Goal: Information Seeking & Learning: Check status

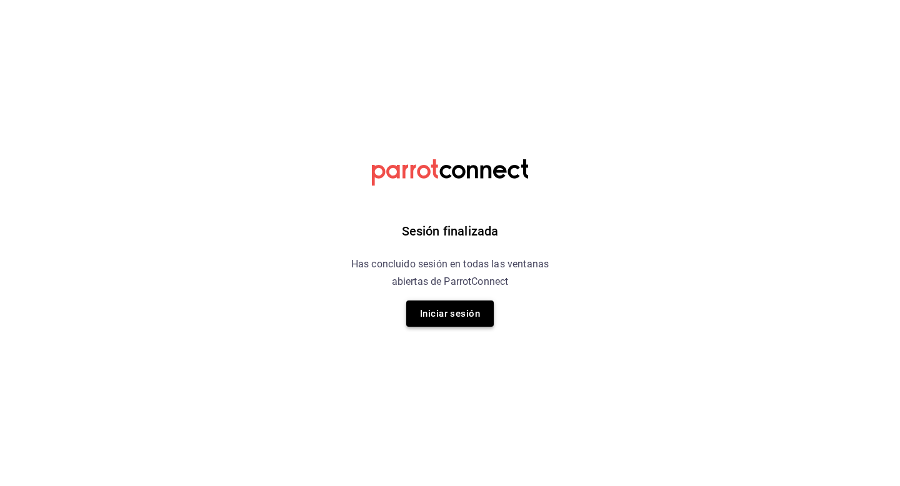
click at [461, 312] on button "Iniciar sesión" at bounding box center [450, 314] width 88 height 26
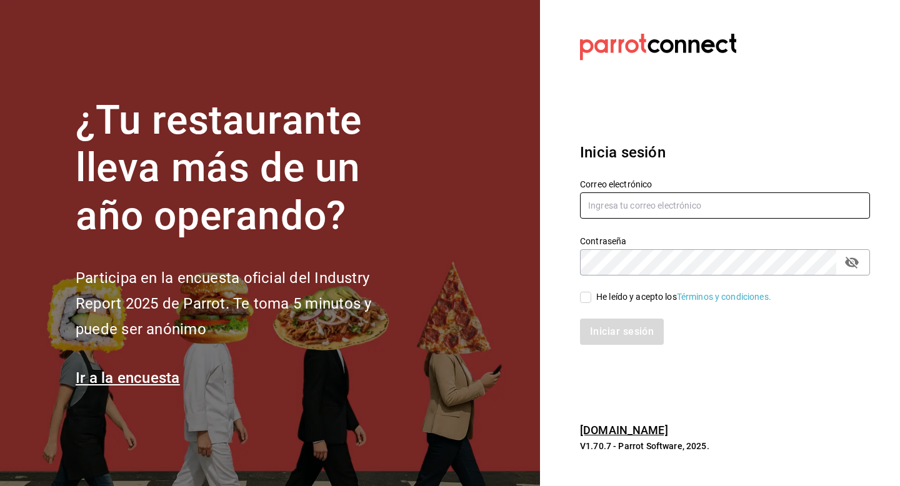
type input "demo.burger@parrot.rest"
click at [581, 298] on input "He leído y acepto los Términos y condiciones." at bounding box center [585, 297] width 11 height 11
checkbox input "true"
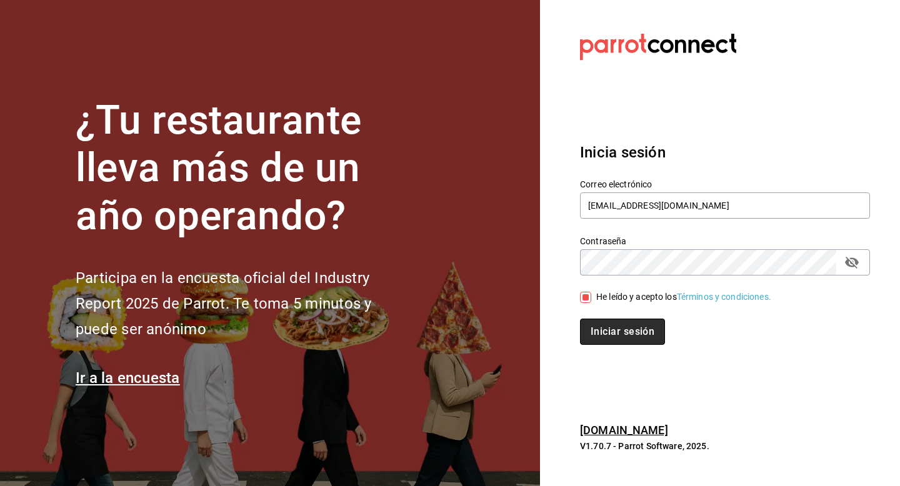
click at [596, 325] on button "Iniciar sesión" at bounding box center [622, 332] width 85 height 26
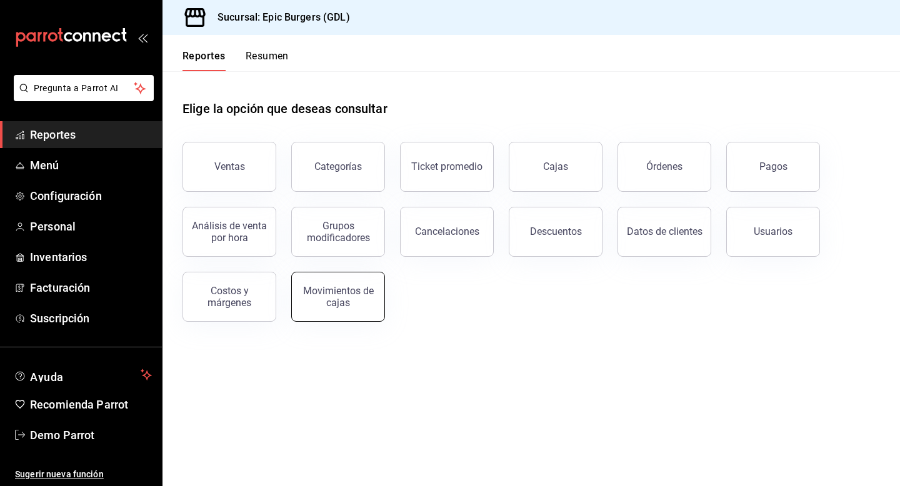
click at [347, 294] on div "Movimientos de cajas" at bounding box center [338, 297] width 78 height 24
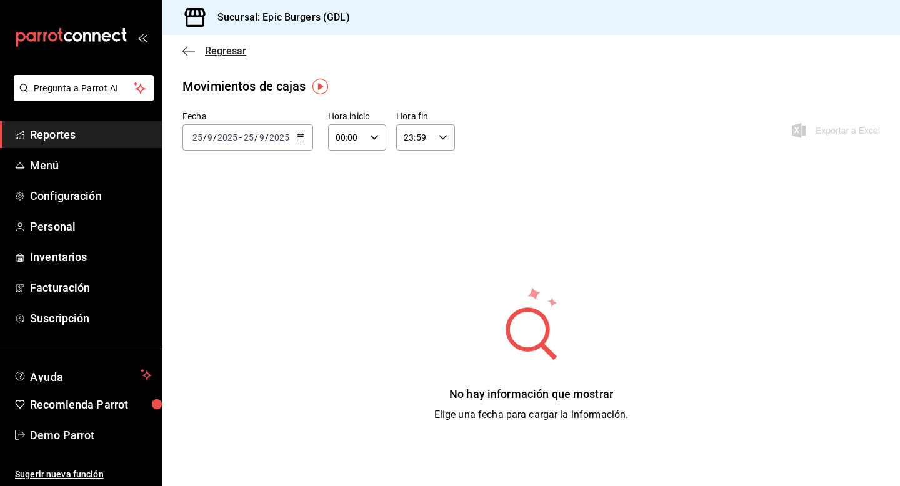
click at [191, 49] on icon "button" at bounding box center [189, 51] width 13 height 11
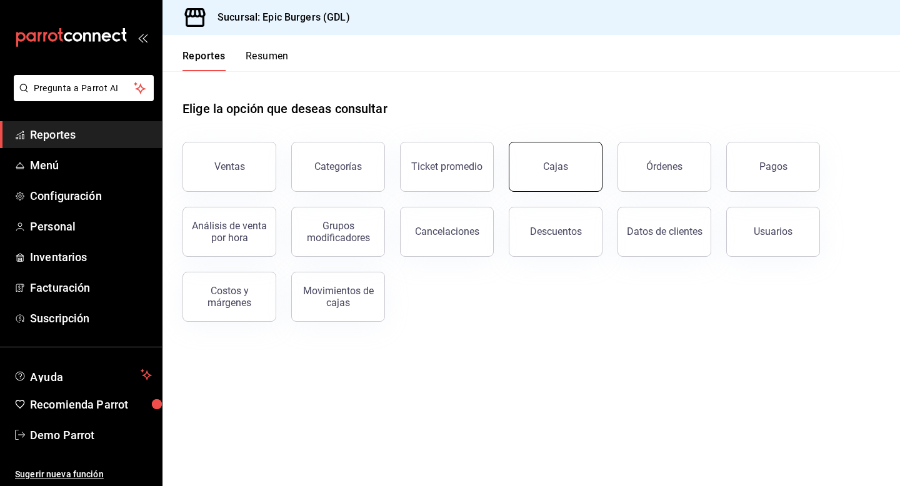
click at [534, 168] on link "Cajas" at bounding box center [556, 167] width 94 height 50
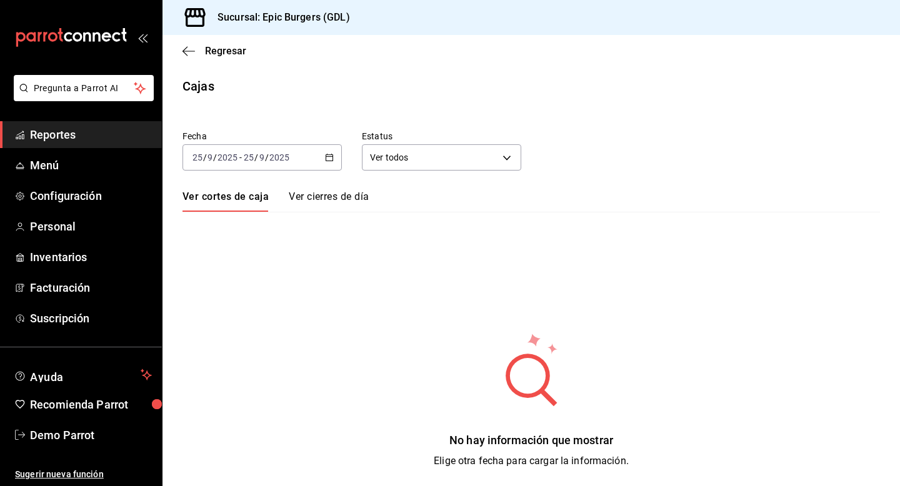
click at [298, 164] on div "[DATE] [DATE] - [DATE] [DATE]" at bounding box center [262, 157] width 159 height 26
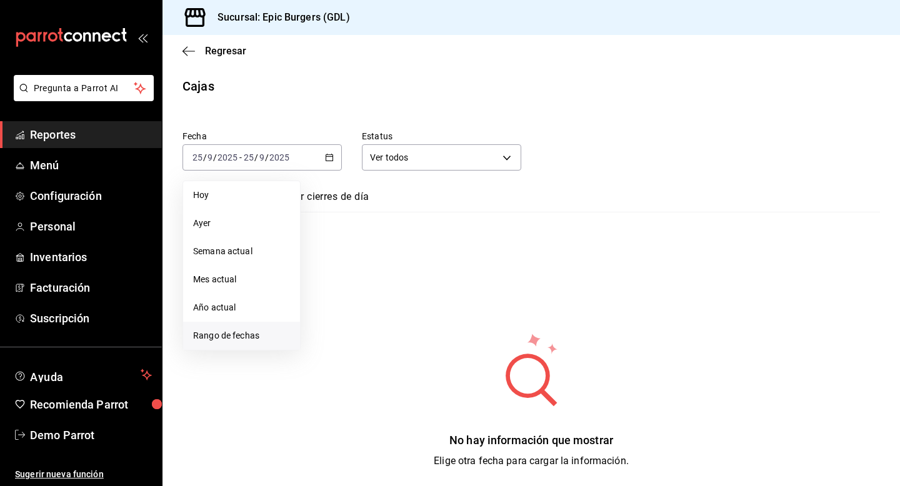
click at [251, 334] on span "Rango de fechas" at bounding box center [241, 336] width 97 height 13
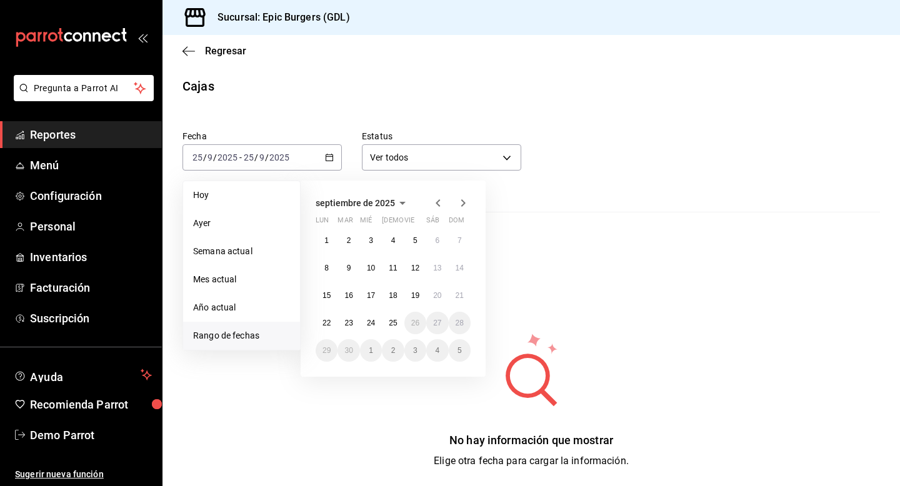
click at [438, 202] on icon "button" at bounding box center [438, 203] width 15 height 15
click at [438, 202] on icon "button" at bounding box center [438, 205] width 15 height 15
click at [438, 202] on icon "button" at bounding box center [438, 203] width 15 height 15
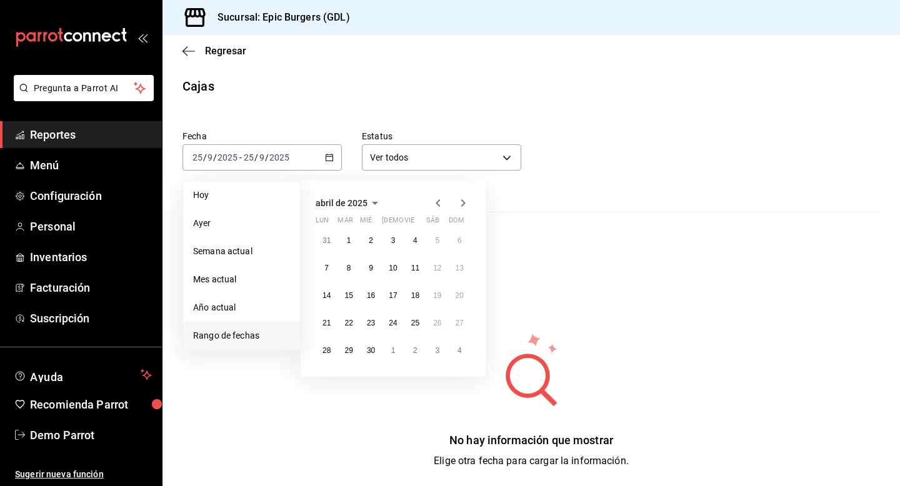
click at [438, 202] on icon "button" at bounding box center [438, 203] width 15 height 15
click at [346, 381] on abbr "31" at bounding box center [349, 378] width 8 height 9
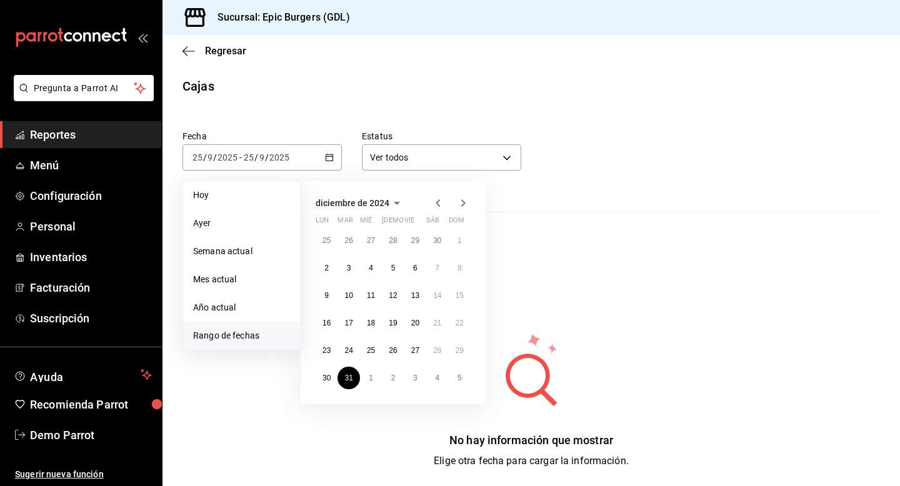
click at [438, 204] on icon "button" at bounding box center [438, 203] width 4 height 8
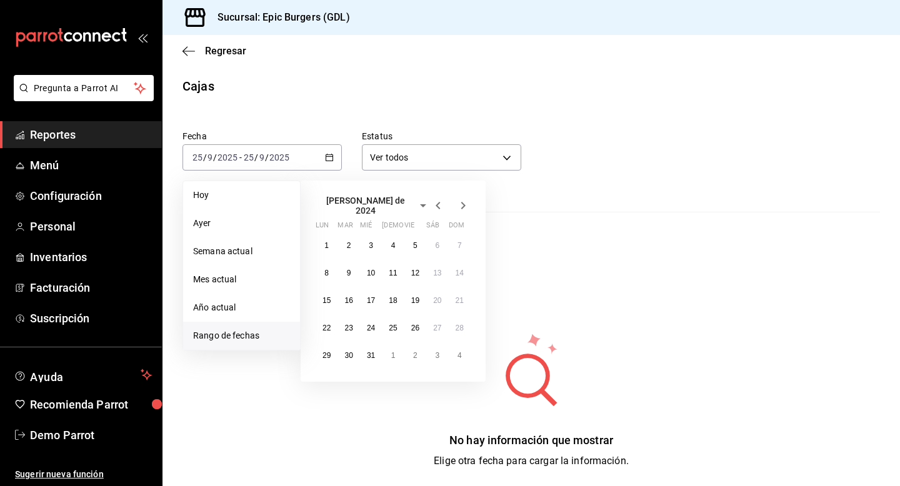
click at [438, 204] on icon "button" at bounding box center [438, 206] width 4 height 8
click at [438, 204] on icon "button" at bounding box center [438, 203] width 4 height 8
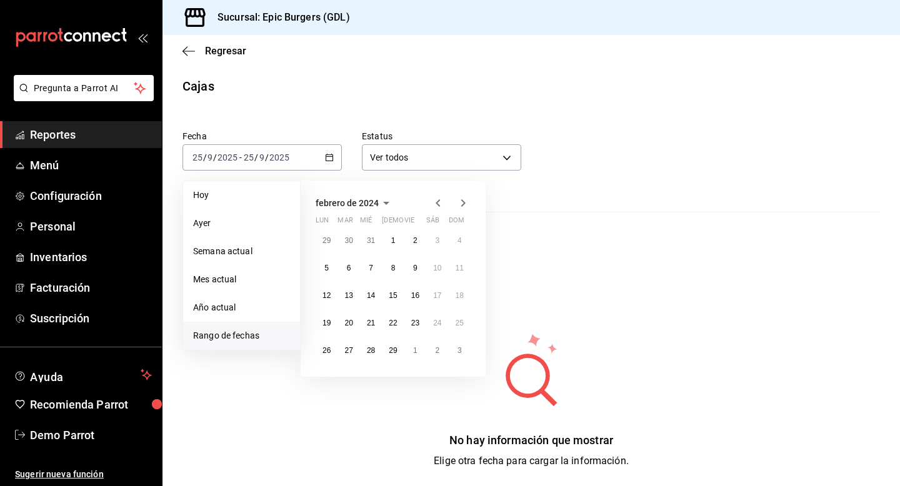
click at [438, 204] on icon "button" at bounding box center [438, 203] width 4 height 8
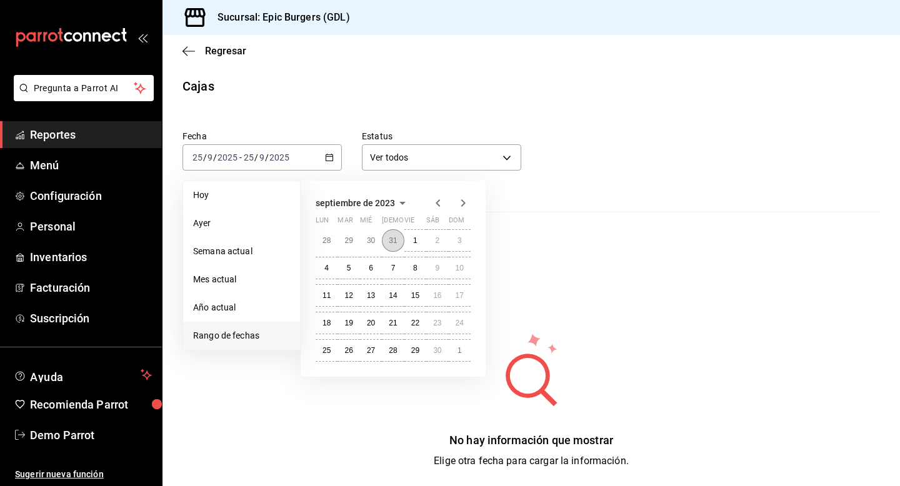
click at [400, 242] on button "31" at bounding box center [393, 240] width 22 height 23
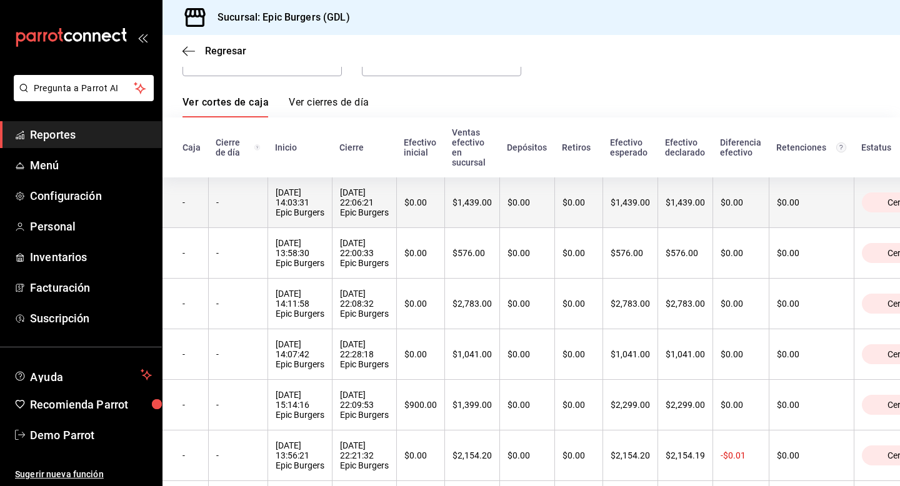
scroll to position [107, 0]
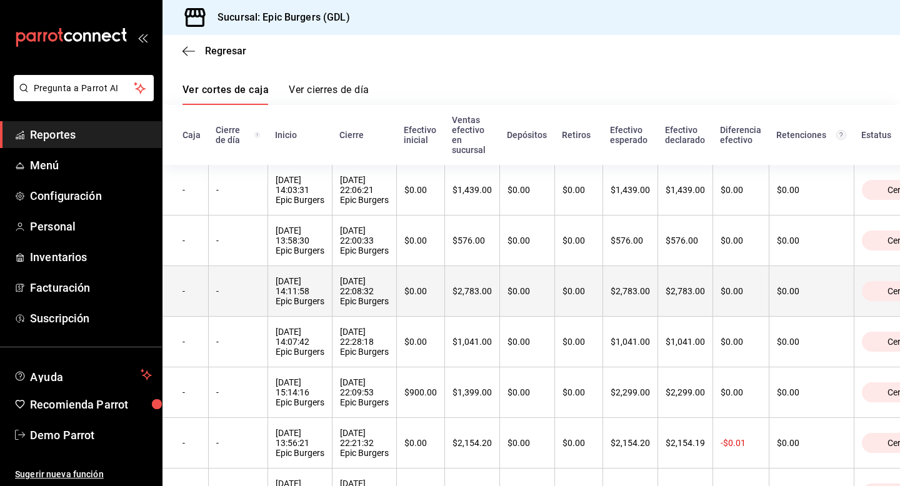
click at [191, 292] on div "-" at bounding box center [192, 291] width 18 height 10
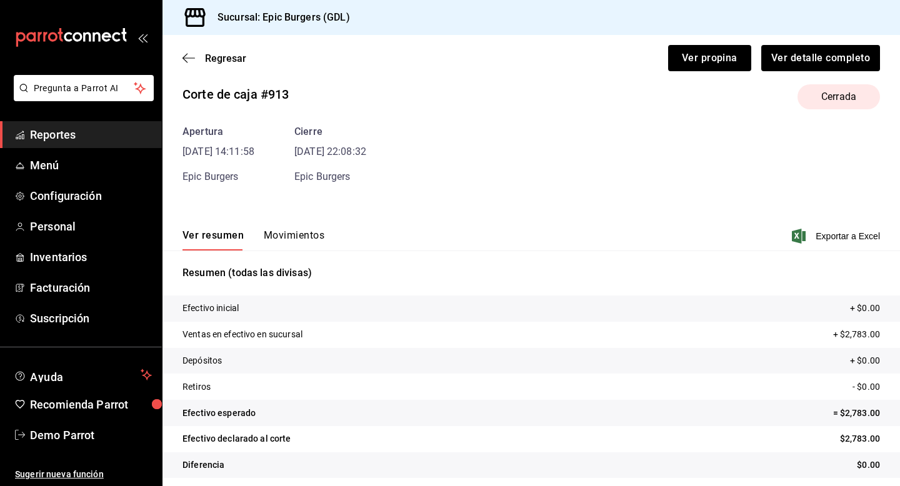
scroll to position [24, 0]
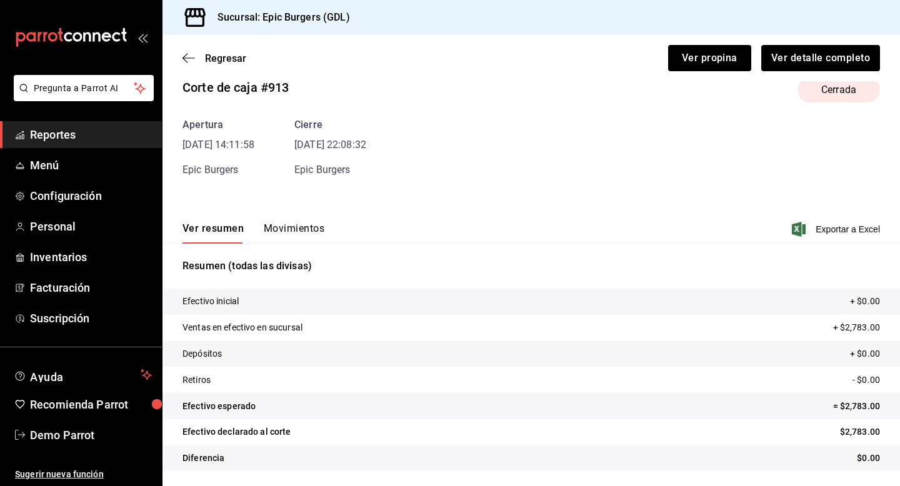
click at [292, 233] on button "Movimientos" at bounding box center [294, 233] width 61 height 21
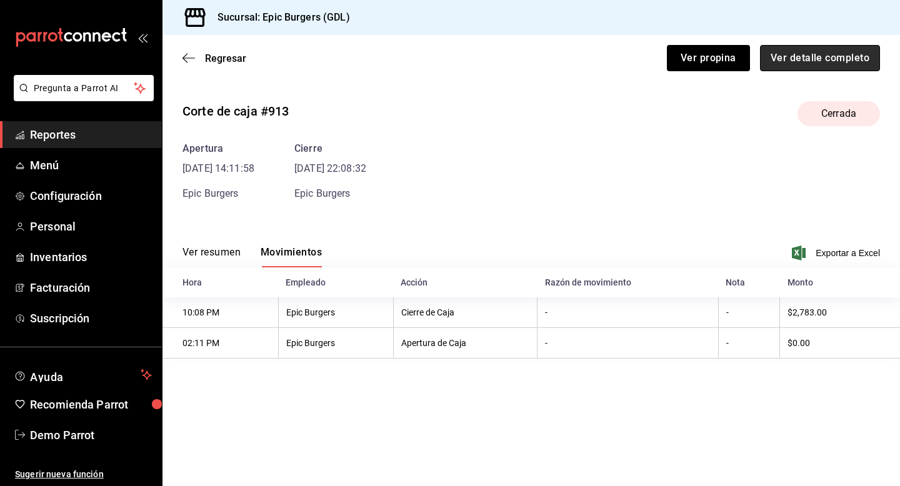
click at [797, 60] on button "Ver detalle completo" at bounding box center [820, 58] width 120 height 26
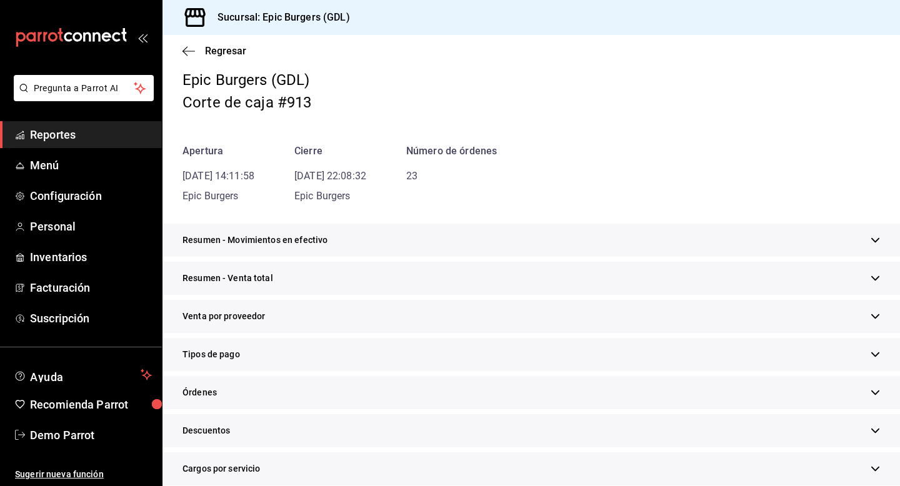
scroll to position [79, 0]
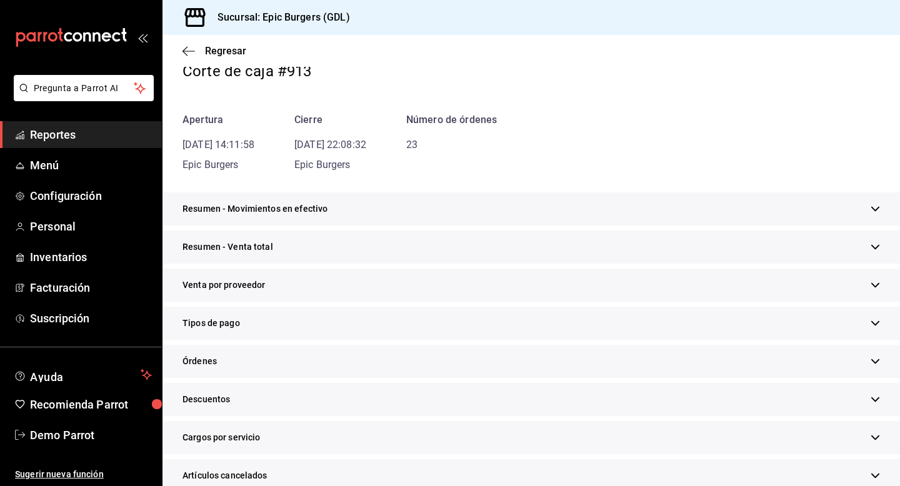
click at [465, 246] on div "Resumen - Venta total" at bounding box center [532, 247] width 738 height 33
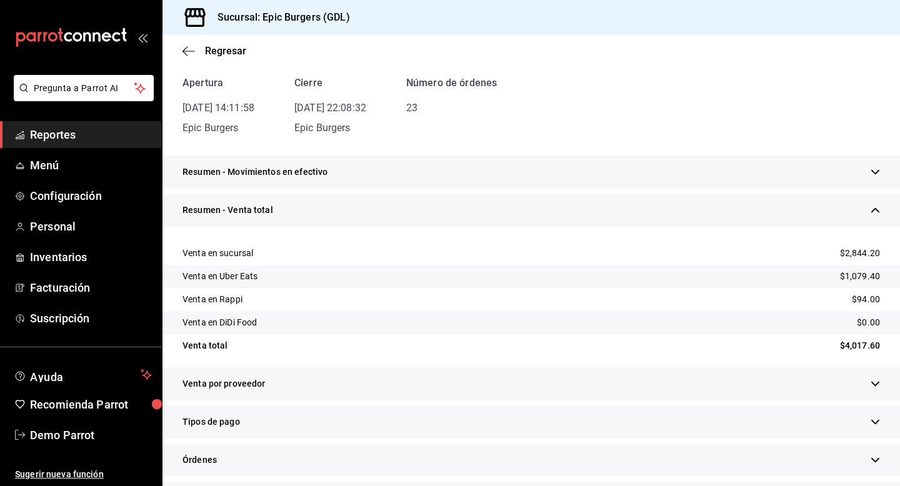
scroll to position [168, 0]
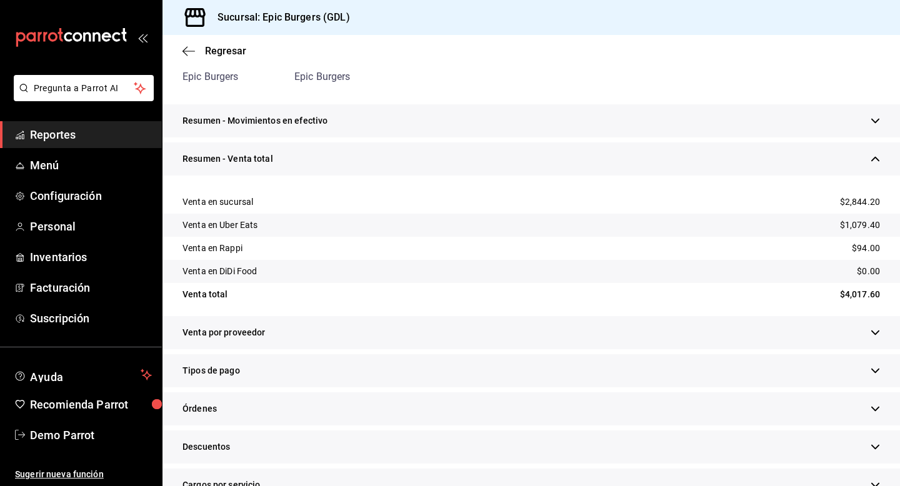
click at [273, 375] on div "Tipos de pago" at bounding box center [532, 371] width 738 height 33
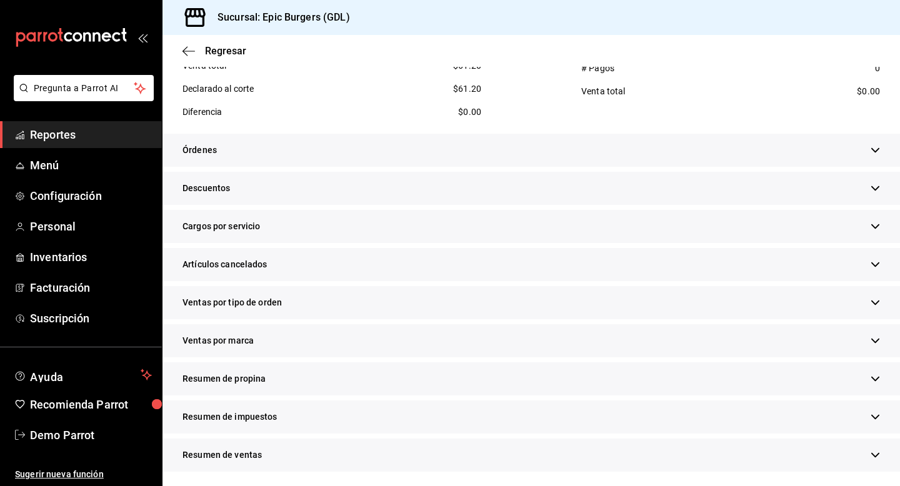
scroll to position [709, 0]
click at [88, 132] on span "Reportes" at bounding box center [91, 134] width 122 height 17
